Goal: Task Accomplishment & Management: Use online tool/utility

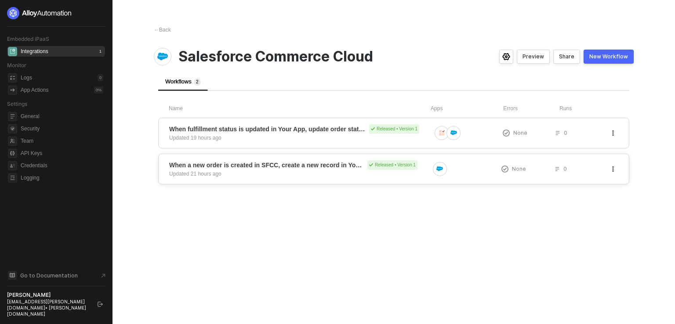
click at [314, 171] on div "When a new order is created in SFCC, create a new record in Your App Released •…" at bounding box center [299, 169] width 260 height 18
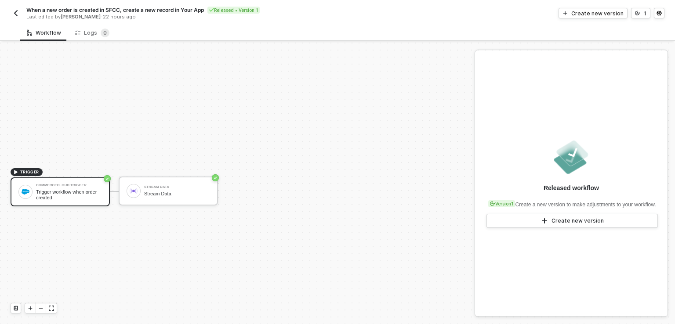
scroll to position [16, 0]
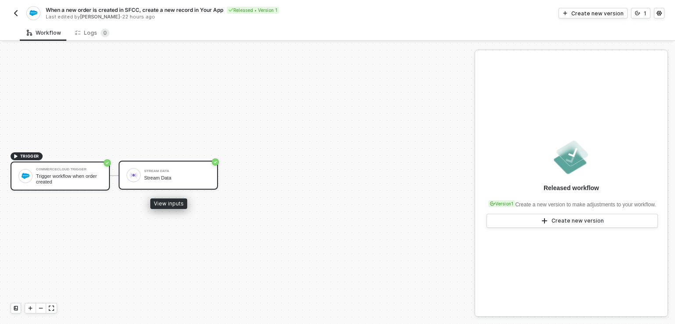
click at [174, 176] on div "Stream Data" at bounding box center [177, 178] width 66 height 6
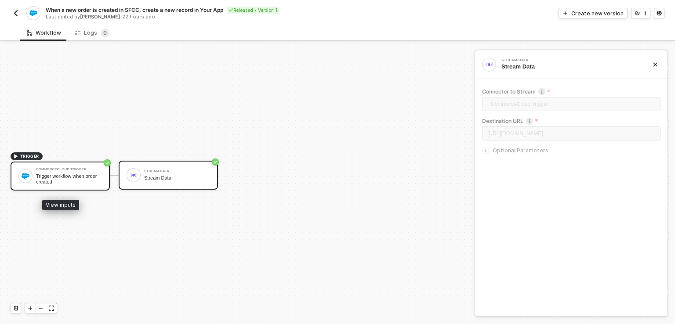
click at [92, 189] on div "CommerceCloud Trigger Trigger workflow when order created" at bounding box center [60, 176] width 99 height 29
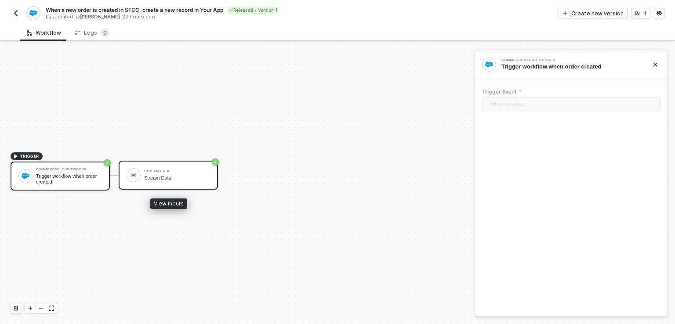
click at [160, 179] on div "Stream Data" at bounding box center [177, 178] width 66 height 6
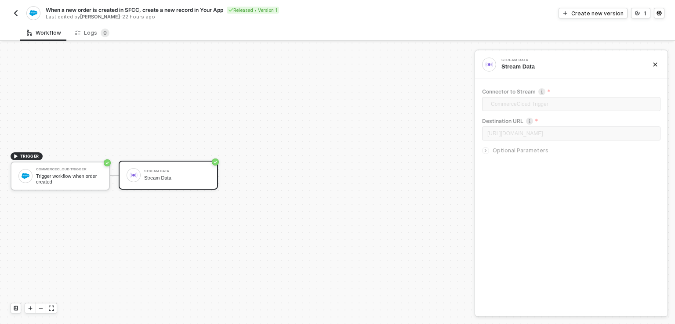
click at [15, 15] on img "button" at bounding box center [15, 13] width 7 height 7
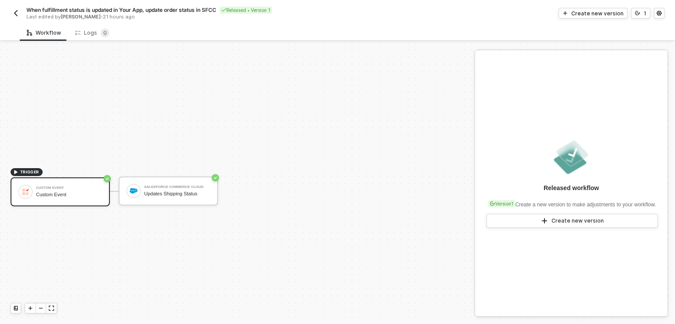
scroll to position [16, 0]
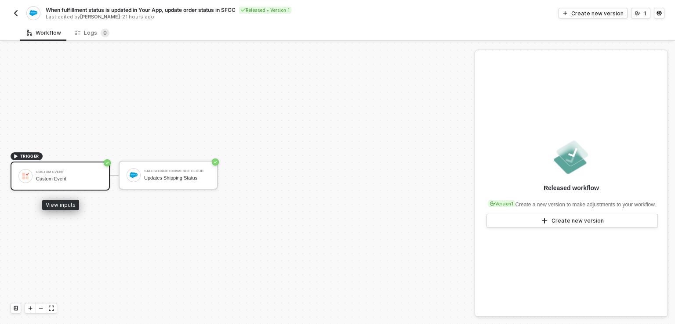
click at [58, 173] on div "Custom Event" at bounding box center [69, 173] width 66 height 4
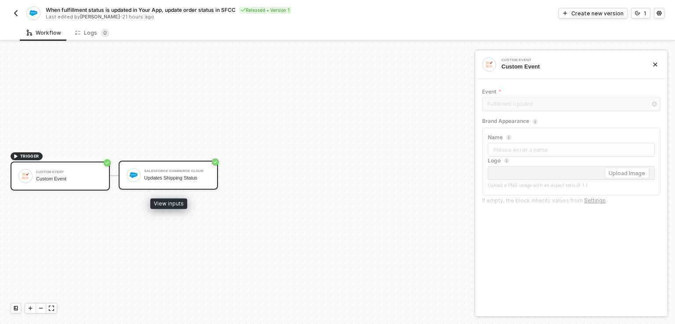
click at [172, 183] on div "Salesforce Commerce Cloud Updates Shipping Status" at bounding box center [168, 175] width 99 height 29
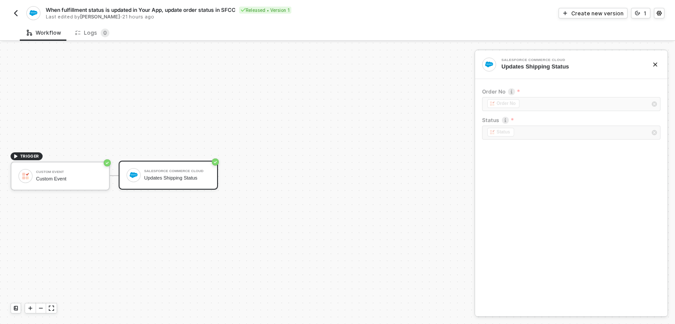
click at [16, 14] on img "button" at bounding box center [15, 13] width 7 height 7
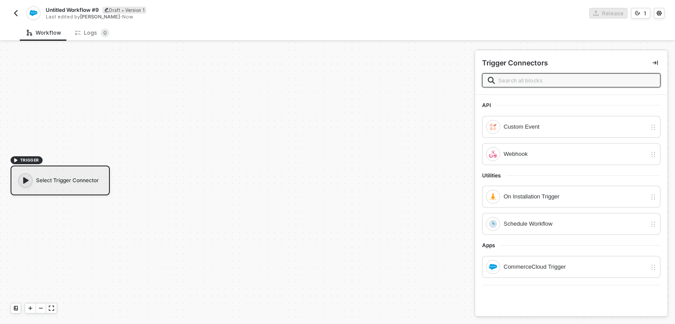
click at [514, 83] on input "text" at bounding box center [576, 81] width 156 height 10
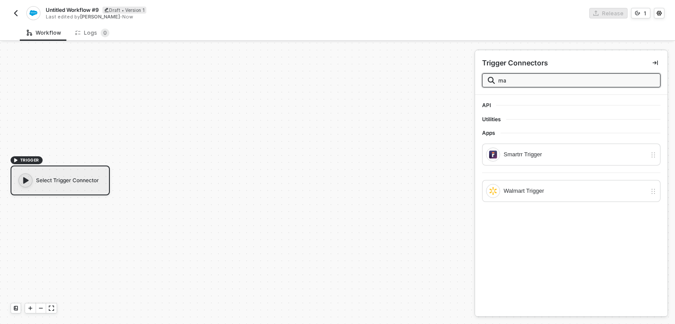
type input "m"
type input "S"
type input "s"
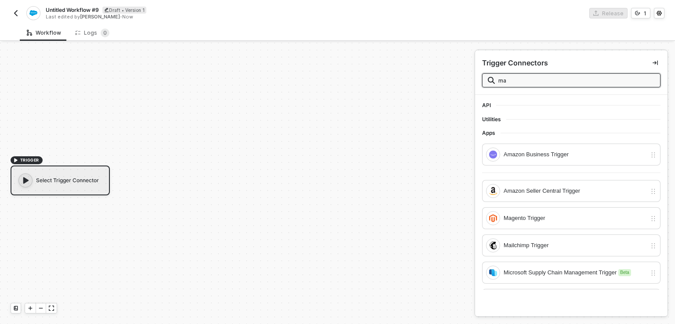
type input "m"
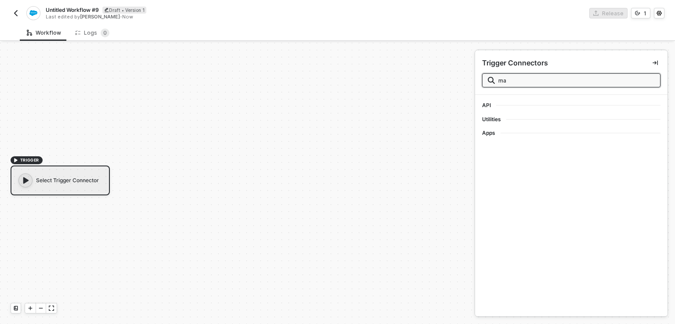
type input "m"
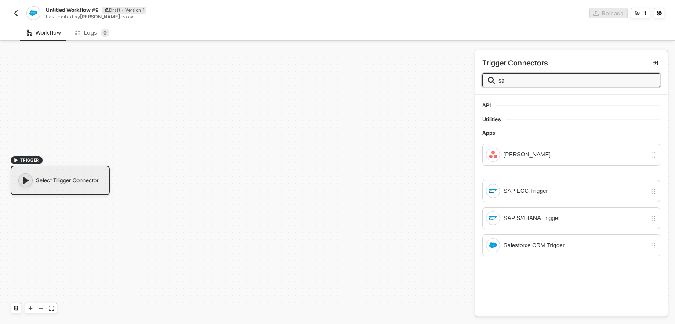
type input "s"
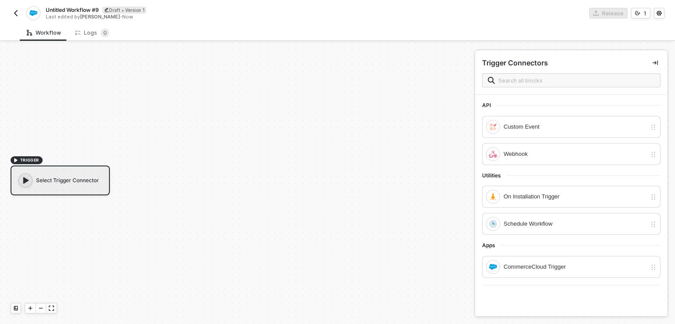
click at [15, 13] on img "button" at bounding box center [15, 13] width 7 height 7
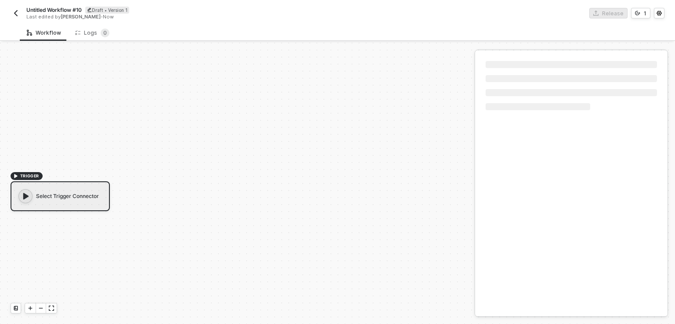
scroll to position [16, 0]
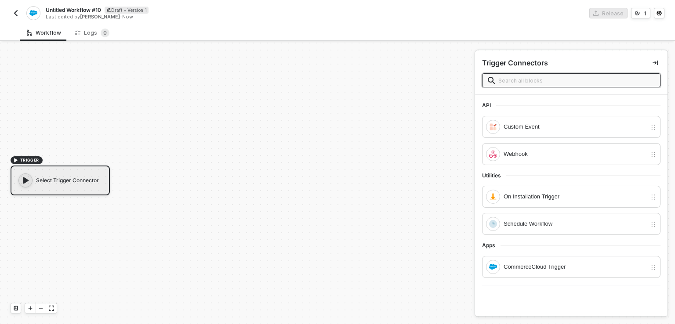
click at [530, 82] on input "text" at bounding box center [576, 81] width 156 height 10
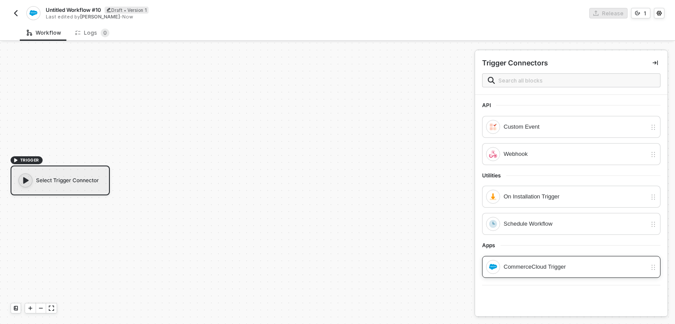
click at [539, 268] on div "CommerceCloud Trigger" at bounding box center [575, 267] width 143 height 10
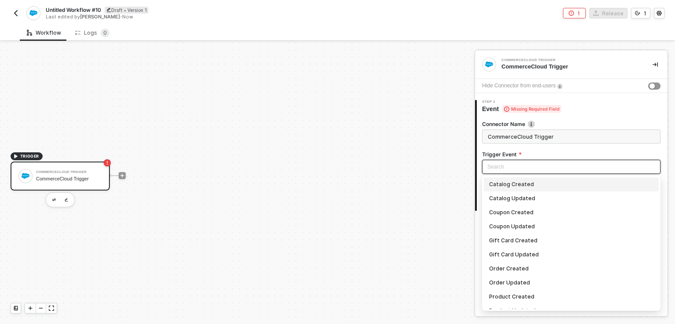
click at [502, 164] on input "search" at bounding box center [571, 166] width 168 height 13
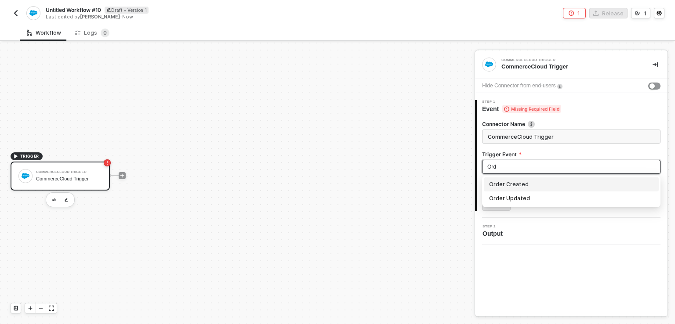
type input "Orde"
click at [516, 186] on div "Order Created" at bounding box center [571, 185] width 164 height 10
type input "Trigger workflow when order created"
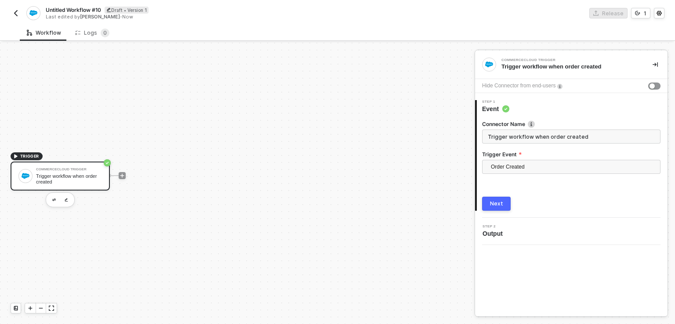
click at [501, 211] on div "1 Step 1 Event Connector Name Trigger workflow when order created Trigger Event…" at bounding box center [571, 155] width 192 height 125
click at [500, 200] on div "Next" at bounding box center [496, 203] width 13 height 7
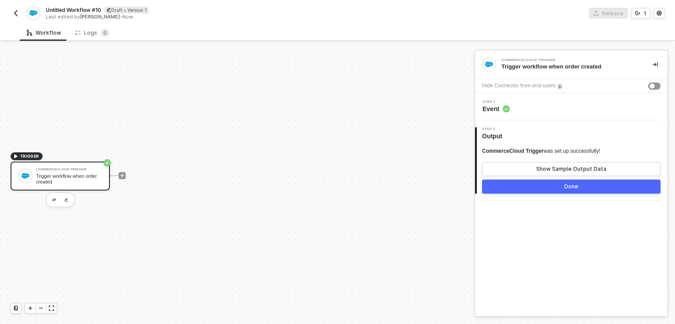
click at [577, 189] on div "Done" at bounding box center [571, 186] width 14 height 7
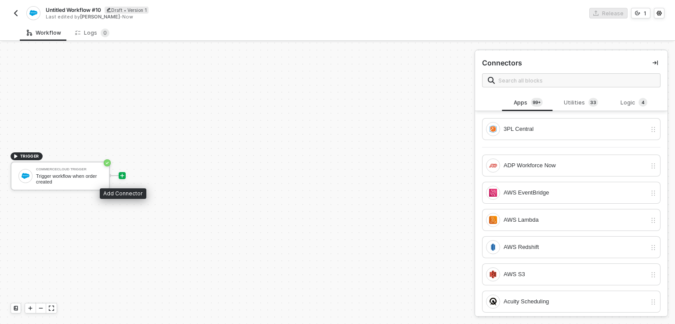
click at [122, 175] on icon "icon-play" at bounding box center [122, 176] width 4 height 4
click at [123, 175] on icon "icon-play" at bounding box center [122, 176] width 4 height 4
click at [570, 99] on div "Utilities 3 3" at bounding box center [581, 103] width 39 height 10
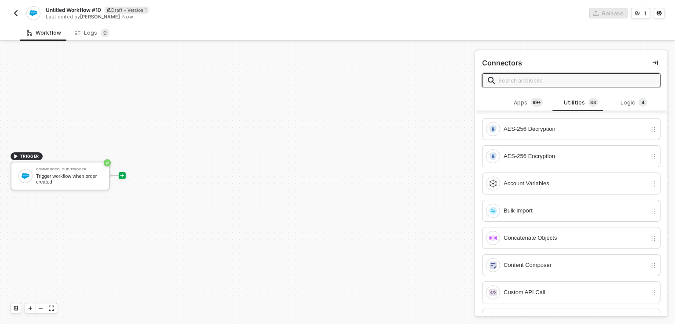
click at [544, 77] on input "text" at bounding box center [576, 81] width 156 height 10
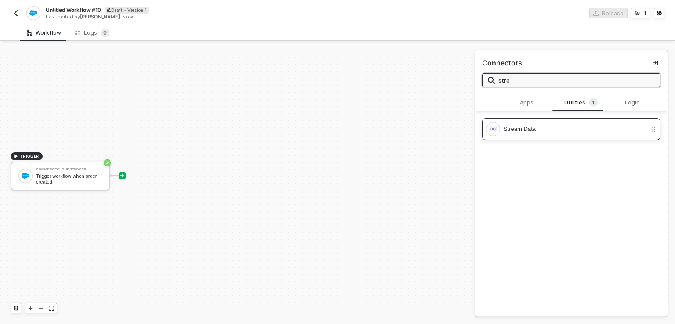
type input "stre"
click at [524, 124] on div "Stream Data" at bounding box center [575, 129] width 143 height 10
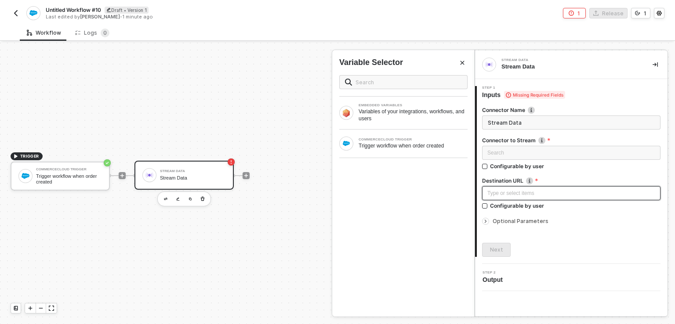
click at [507, 191] on div "Type or select items ﻿" at bounding box center [571, 193] width 168 height 8
click at [403, 114] on div "Variables of your integrations, workflows, and users" at bounding box center [413, 115] width 109 height 14
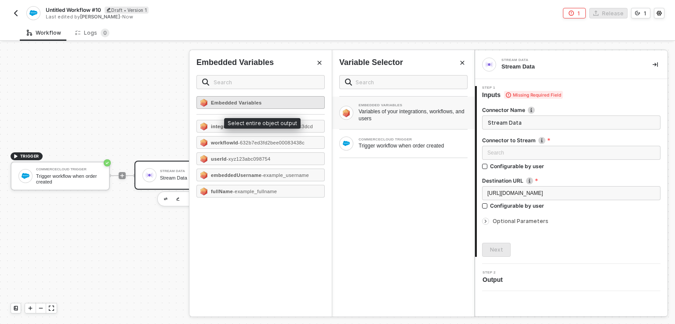
click at [236, 103] on strong "Embedded Variables" at bounding box center [236, 102] width 51 height 5
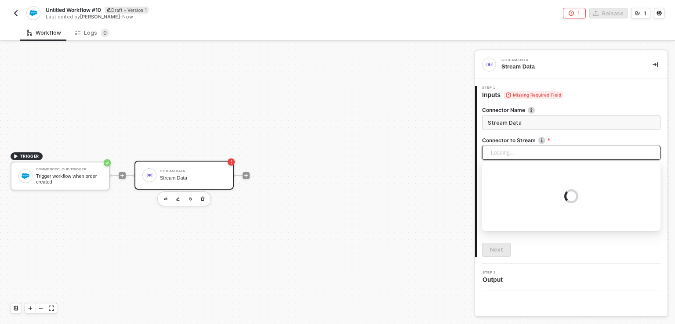
click at [518, 147] on div "Loading..." at bounding box center [571, 153] width 178 height 14
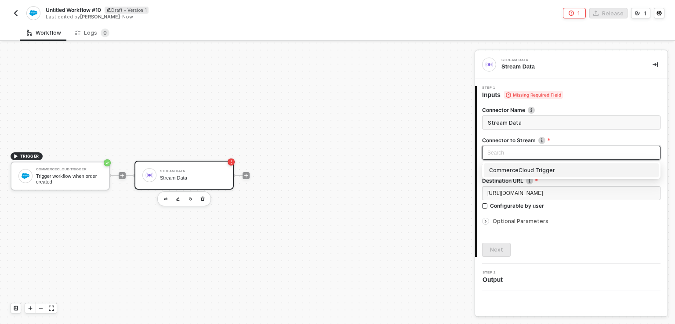
click at [518, 147] on input "search" at bounding box center [571, 152] width 168 height 13
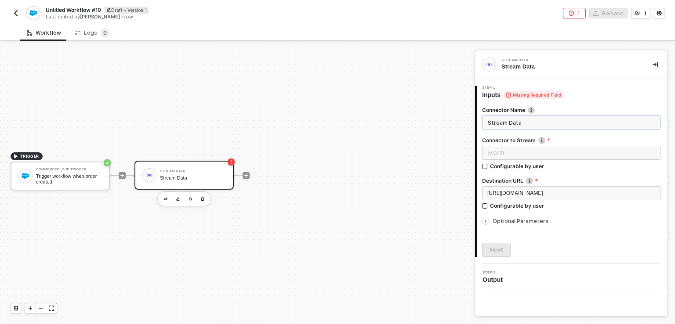
click at [510, 121] on input "Stream Data" at bounding box center [571, 123] width 178 height 14
click at [559, 126] on input "Stream Data" at bounding box center [571, 123] width 178 height 14
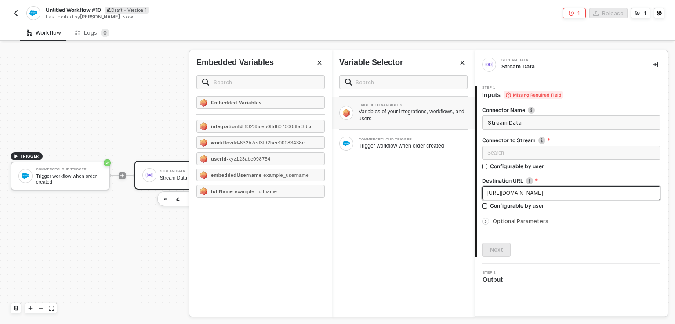
click at [543, 190] on span "https://webhook.site/2fa4eb47-dbd3-4729-a8ab-ada1e575b36c" at bounding box center [515, 193] width 56 height 6
click at [413, 145] on div "Trigger workflow when order created" at bounding box center [413, 145] width 109 height 7
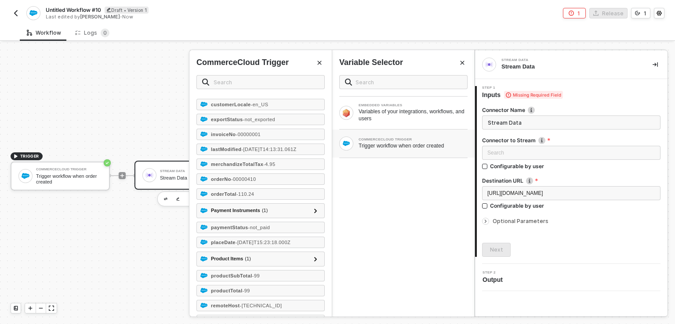
scroll to position [0, 0]
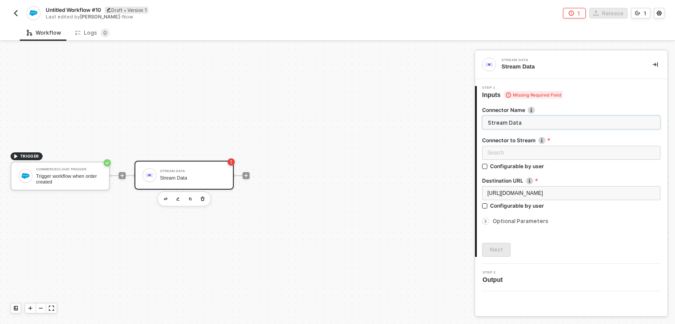
click at [542, 122] on input "Stream Data" at bounding box center [571, 123] width 178 height 14
click at [506, 122] on input "Stream Data" at bounding box center [571, 123] width 178 height 14
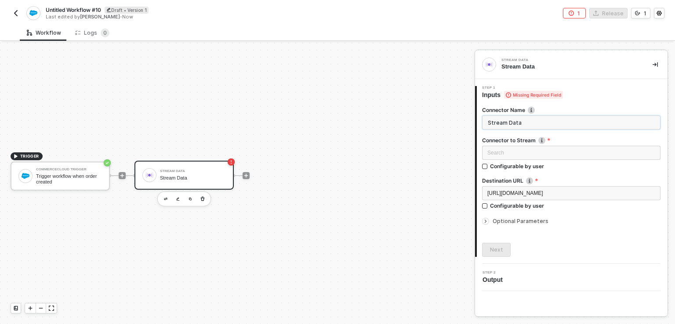
click at [506, 122] on input "Stream Data" at bounding box center [571, 123] width 178 height 14
click at [506, 122] on input "text" at bounding box center [571, 123] width 178 height 14
click at [508, 97] on icon at bounding box center [508, 95] width 5 height 6
click at [496, 150] on div "Search" at bounding box center [571, 153] width 178 height 14
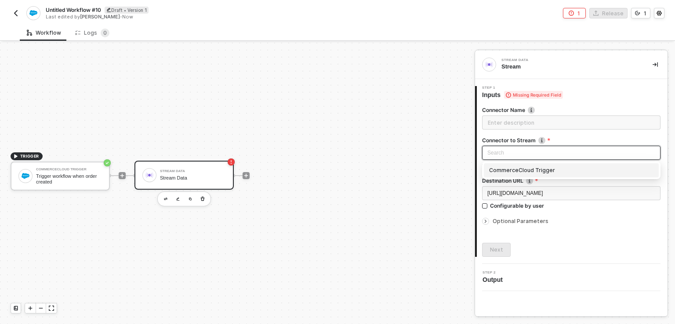
click at [519, 170] on div "CommerceCloud Trigger" at bounding box center [571, 171] width 164 height 10
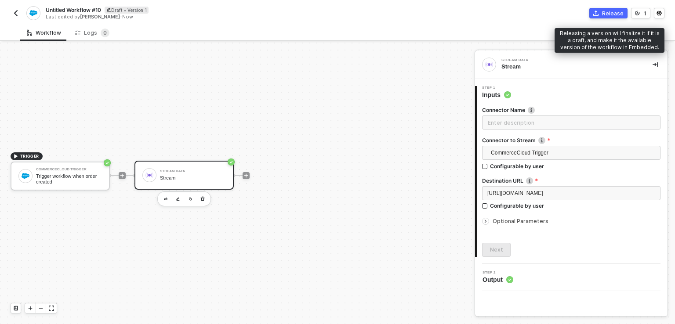
click at [604, 13] on div "Release" at bounding box center [613, 13] width 22 height 7
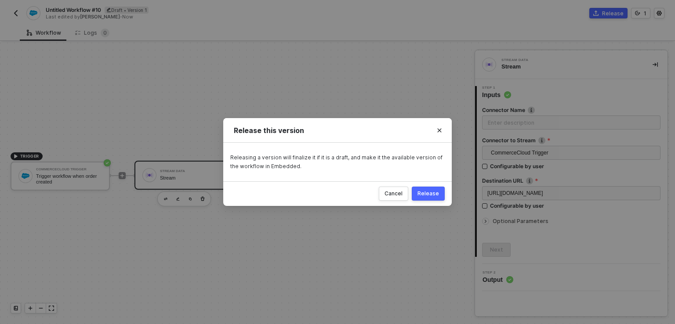
click at [429, 198] on button "Release" at bounding box center [428, 194] width 33 height 14
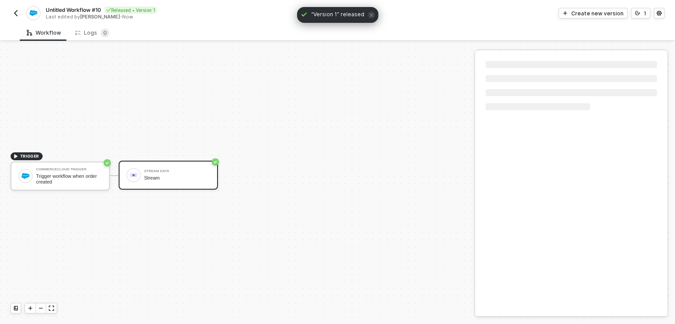
click at [14, 13] on img "button" at bounding box center [15, 13] width 7 height 7
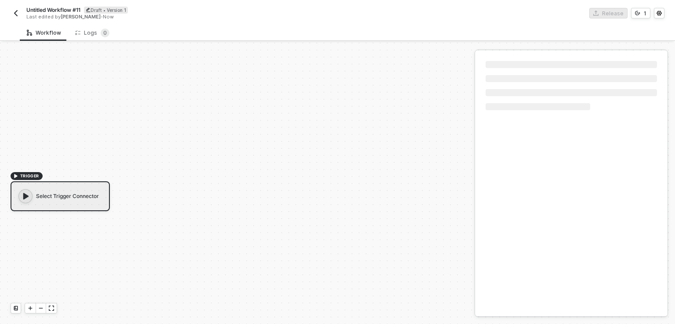
scroll to position [16, 0]
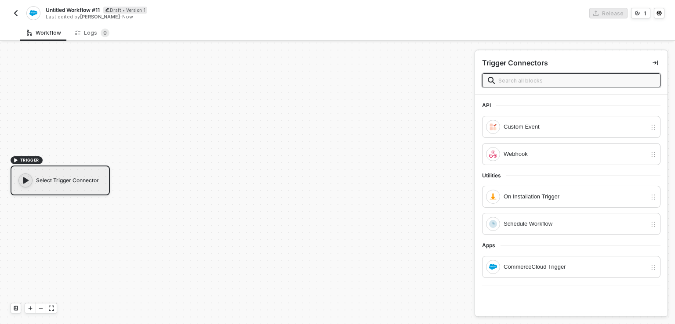
click at [15, 8] on button "button" at bounding box center [16, 13] width 11 height 11
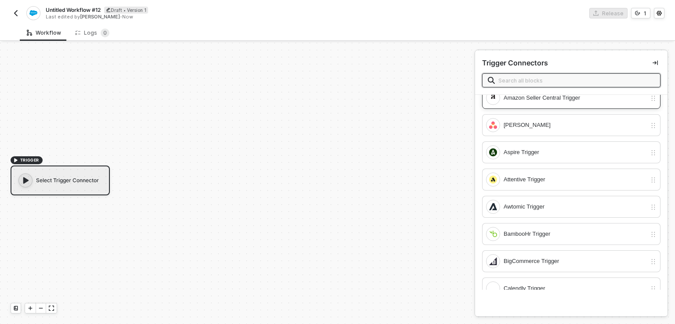
scroll to position [370, 0]
click at [14, 13] on img "button" at bounding box center [15, 13] width 7 height 7
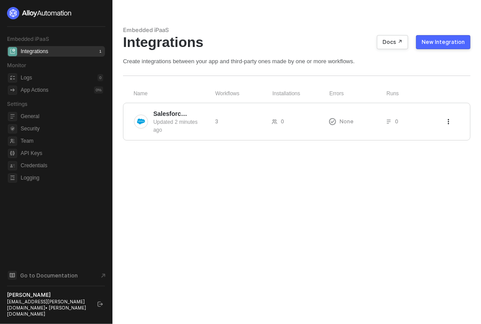
click at [453, 40] on div "New Integration" at bounding box center [443, 42] width 43 height 7
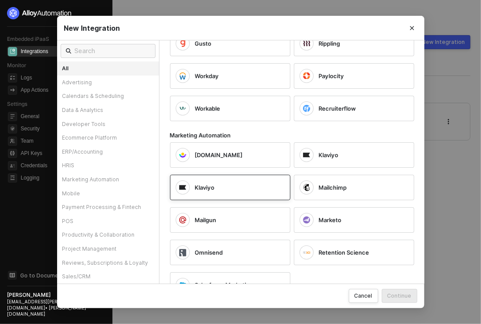
scroll to position [1303, 0]
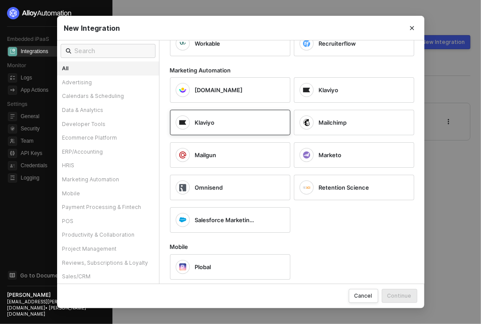
click at [241, 119] on div "Klaviyo" at bounding box center [233, 123] width 76 height 8
click at [395, 299] on div "Continue" at bounding box center [400, 295] width 24 height 7
